Goal: Communication & Community: Ask a question

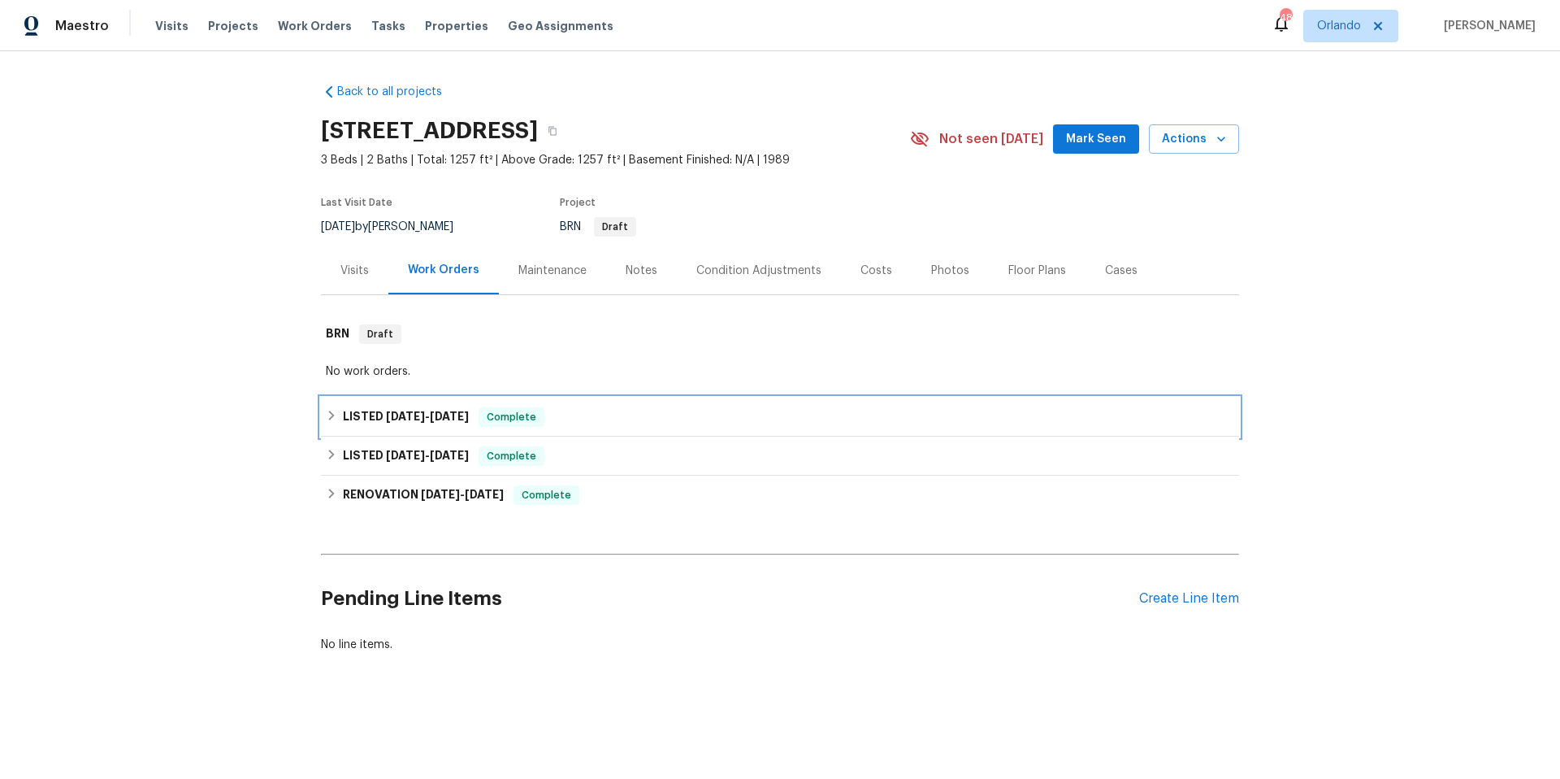
click at [637, 412] on div "LISTED [DATE] - [DATE] Complete" at bounding box center [780, 417] width 909 height 20
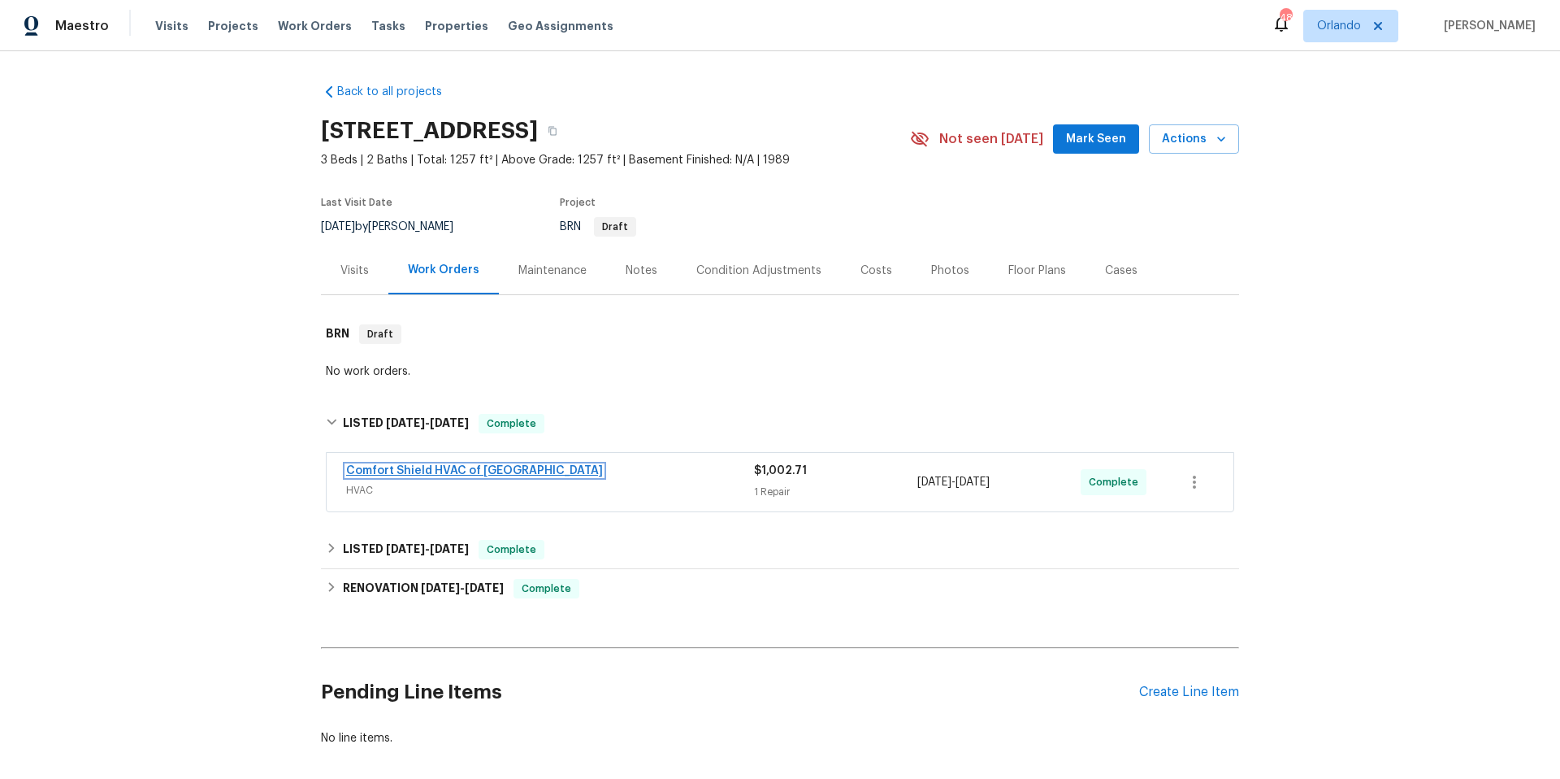
click at [462, 471] on link "Comfort Shield HVAC of [GEOGRAPHIC_DATA]" at bounding box center [474, 470] width 257 height 11
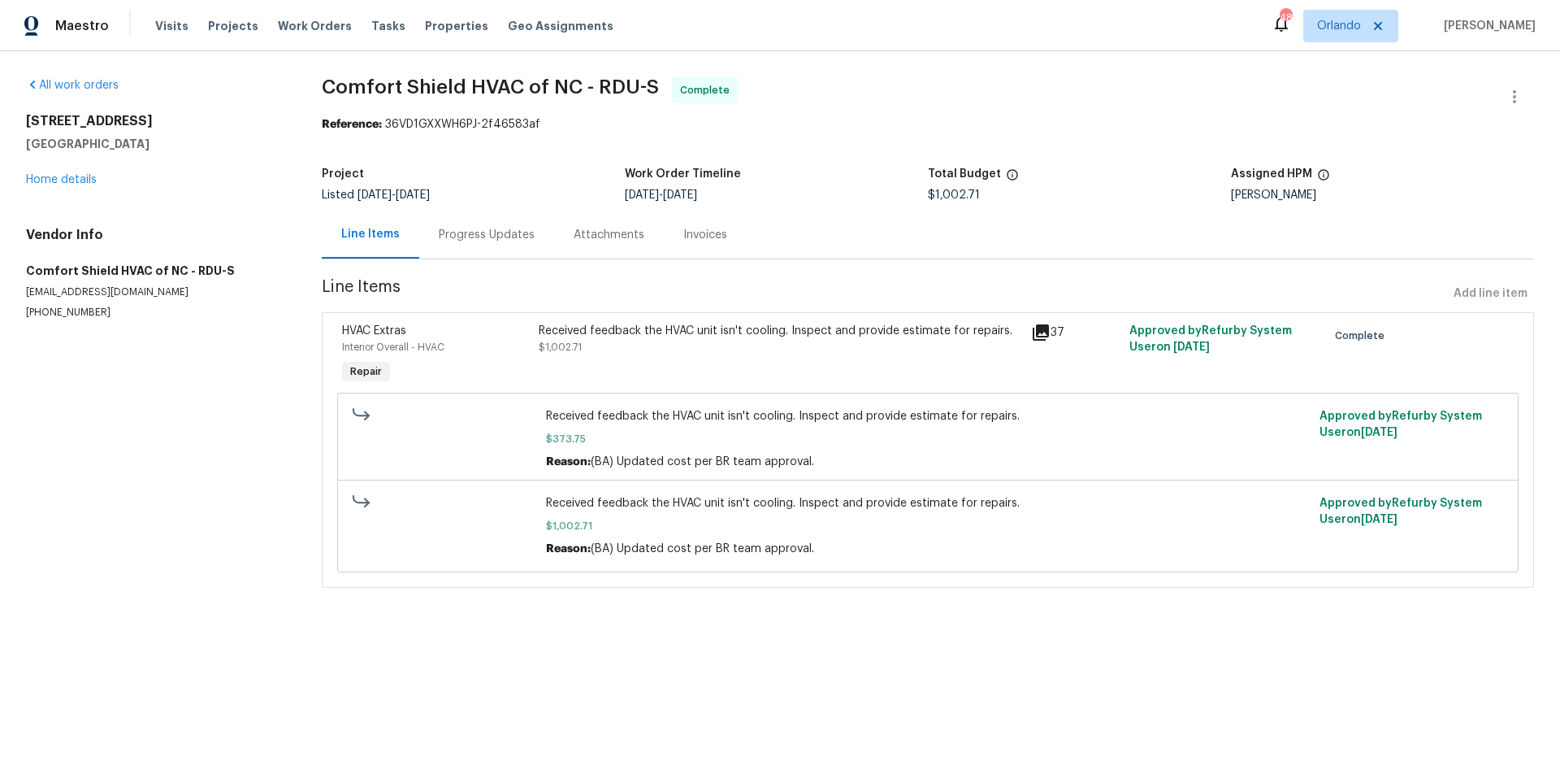
click at [701, 241] on div "Invoices" at bounding box center [705, 235] width 44 height 16
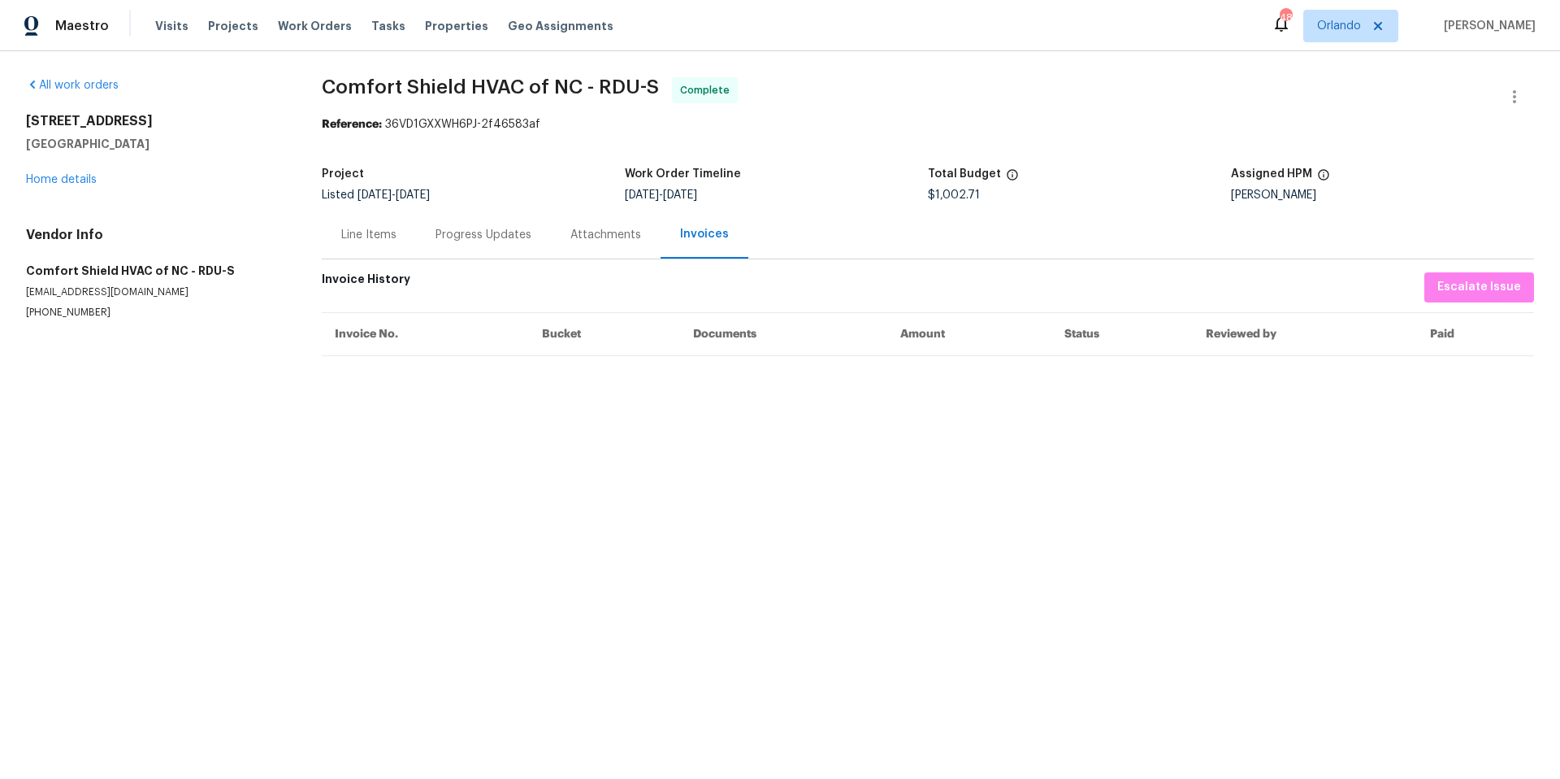
click at [358, 240] on div "Line Items" at bounding box center [368, 235] width 55 height 16
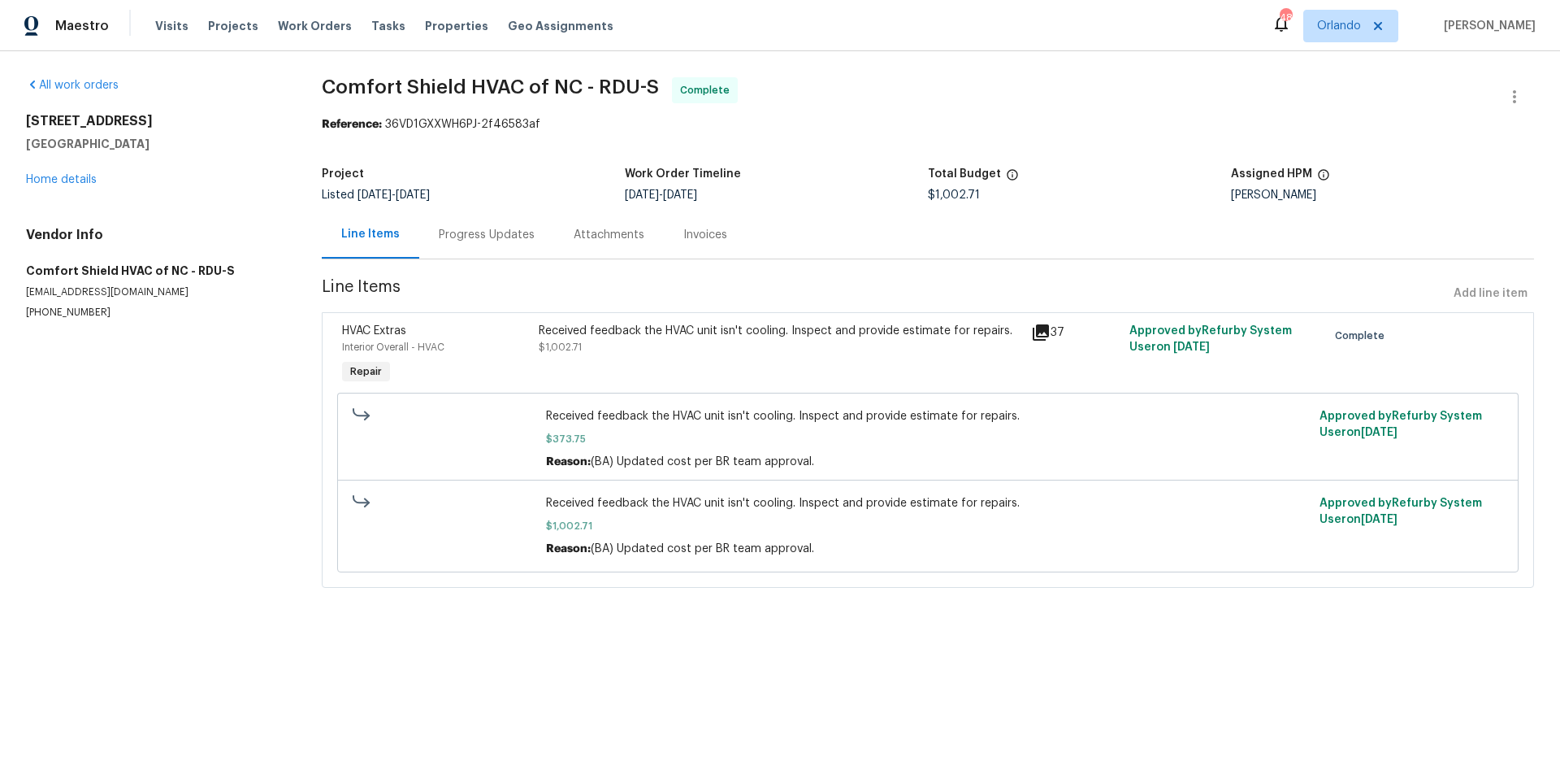
click at [482, 244] on div "Progress Updates" at bounding box center [486, 234] width 135 height 48
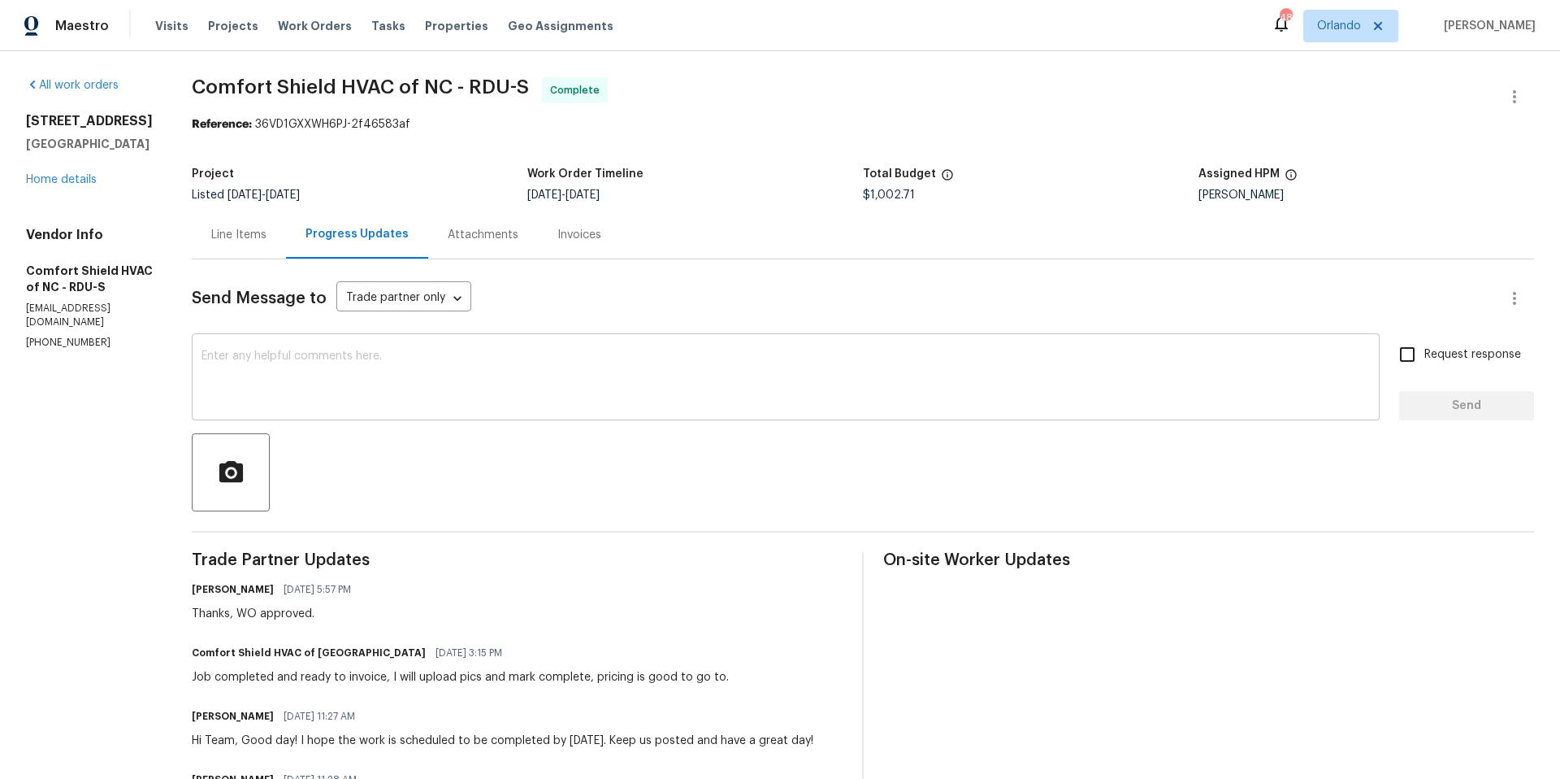
click at [468, 374] on textarea at bounding box center [786, 378] width 1169 height 57
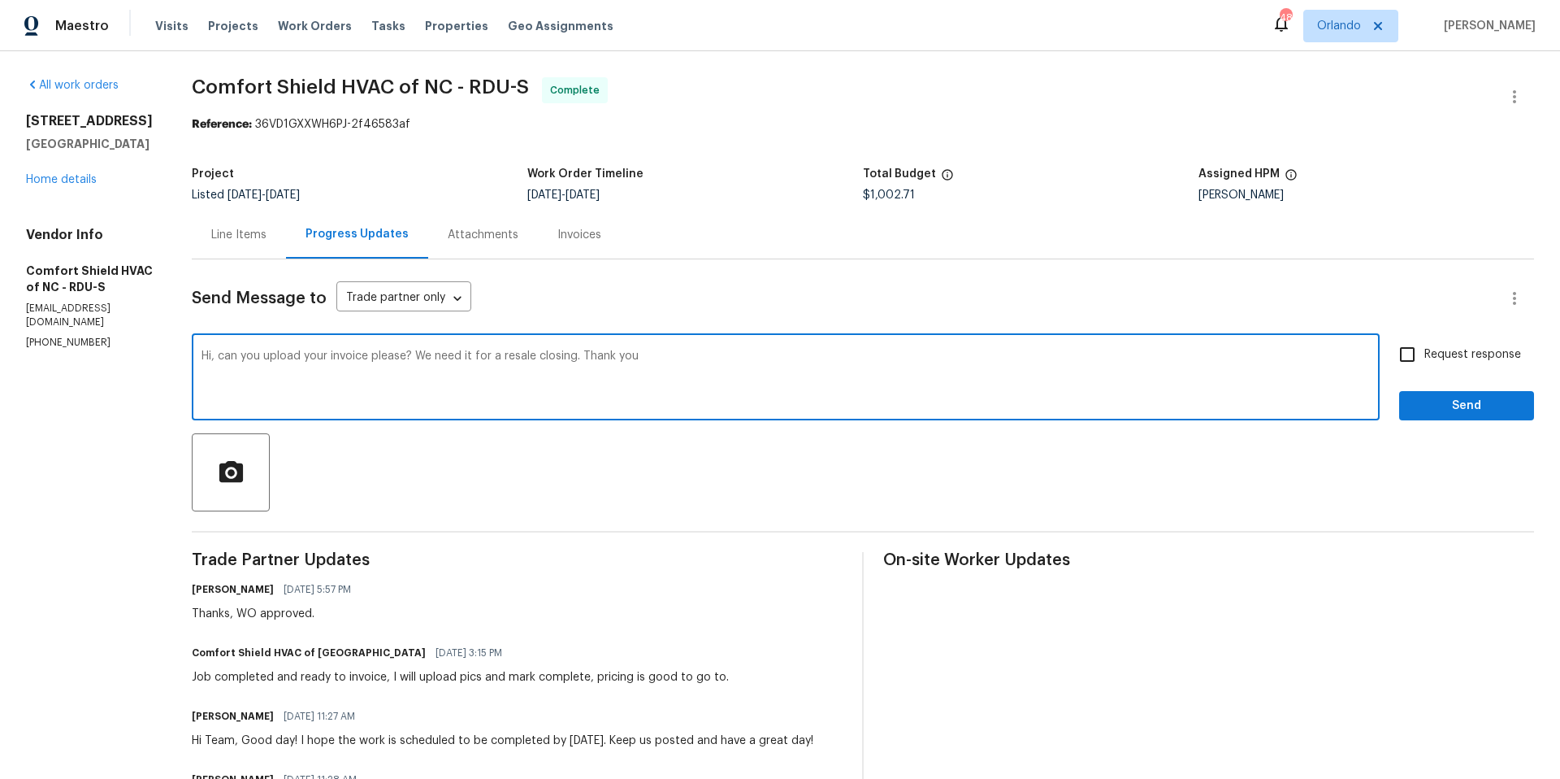
type textarea "Hi, can you upload your invoice please? We need it for a resale closing. Thank …"
click at [1396, 355] on input "Request response" at bounding box center [1408, 354] width 34 height 34
checkbox input "true"
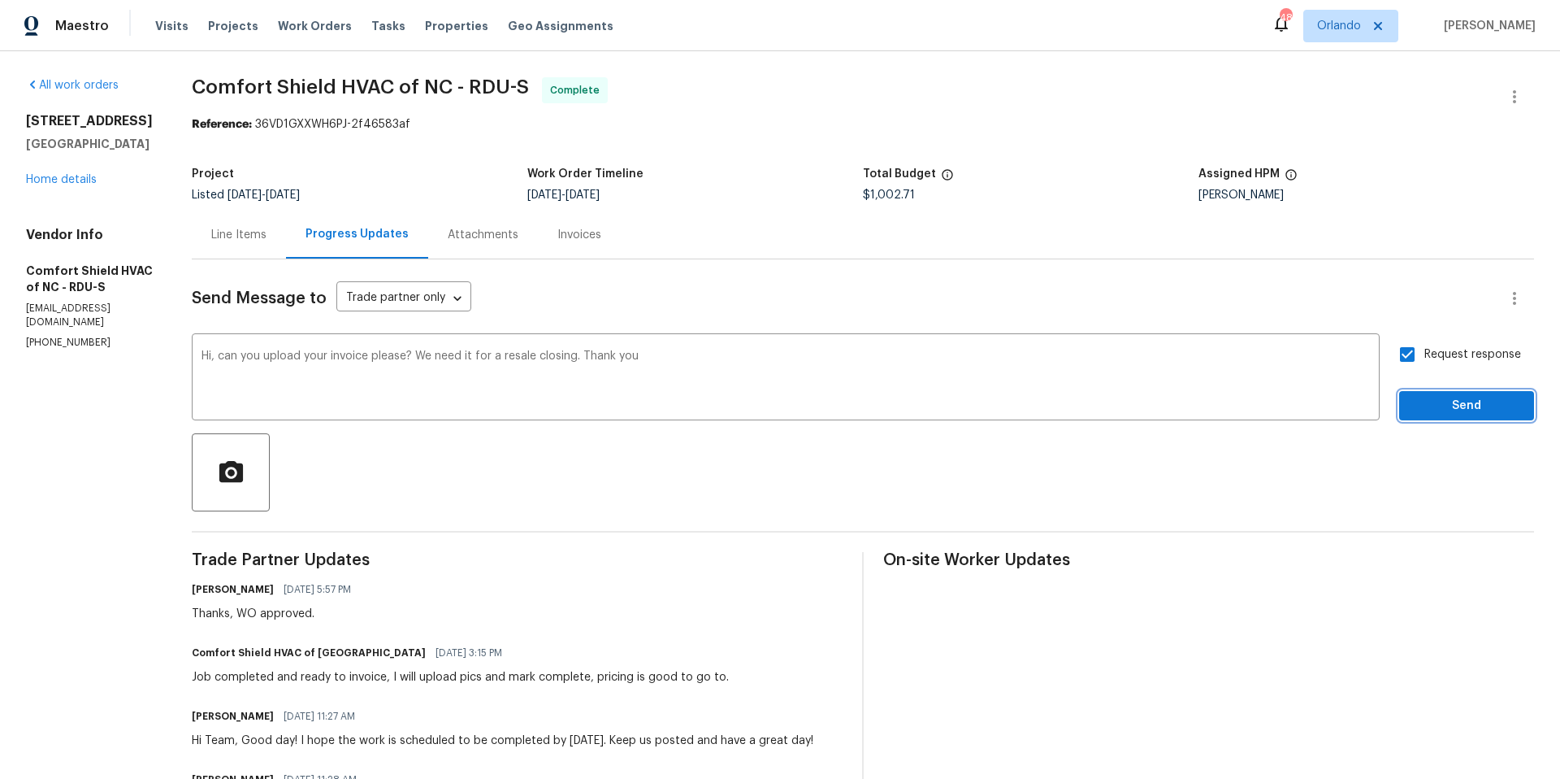
click at [1426, 398] on span "Send" at bounding box center [1466, 406] width 109 height 20
